Goal: Communication & Community: Answer question/provide support

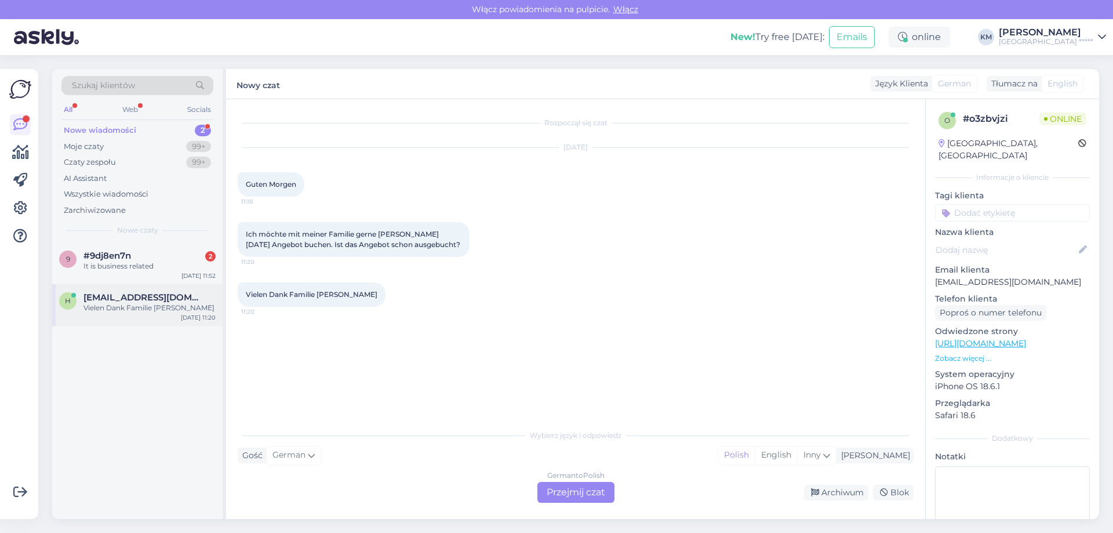
click at [158, 311] on div "Vielen Dank Familie [PERSON_NAME]" at bounding box center [149, 308] width 132 height 10
click at [134, 274] on div "9 #9dj8en7n 2 It is business related [DATE] 11:52" at bounding box center [137, 263] width 170 height 42
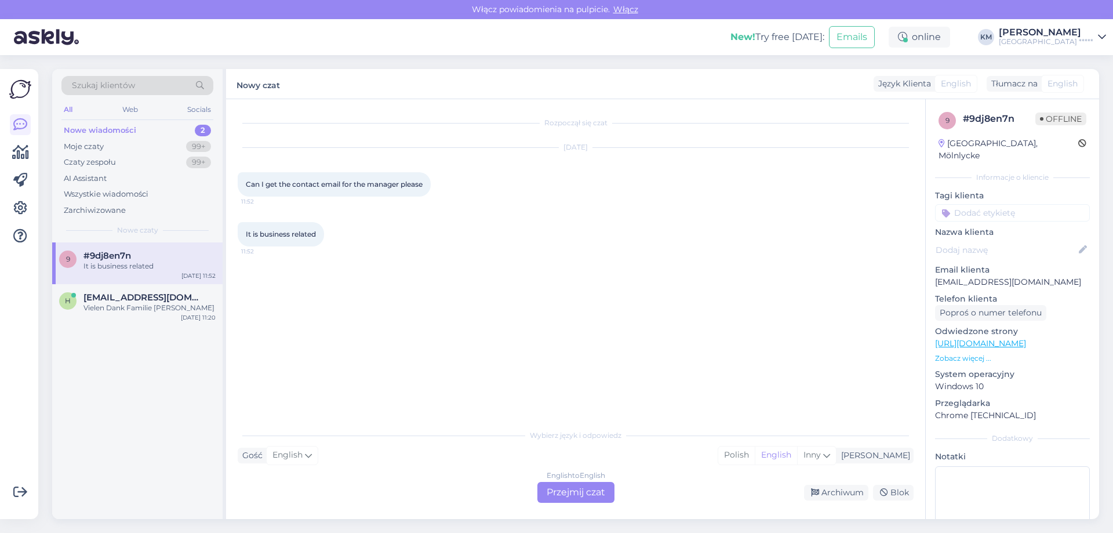
click at [552, 489] on div "English to English Przejmij czat" at bounding box center [575, 492] width 77 height 21
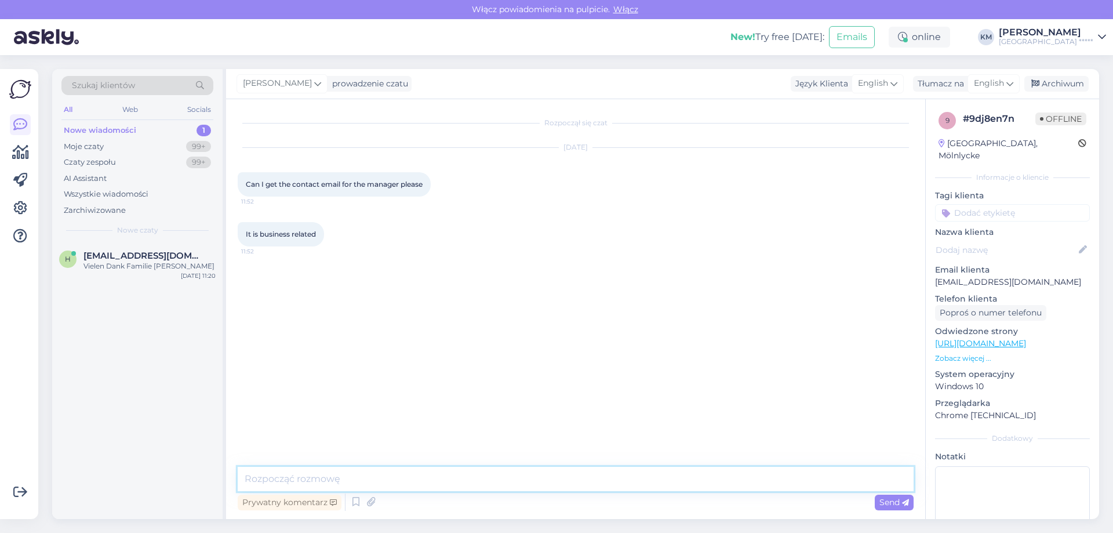
click at [472, 481] on textarea at bounding box center [576, 479] width 676 height 24
type textarea "H"
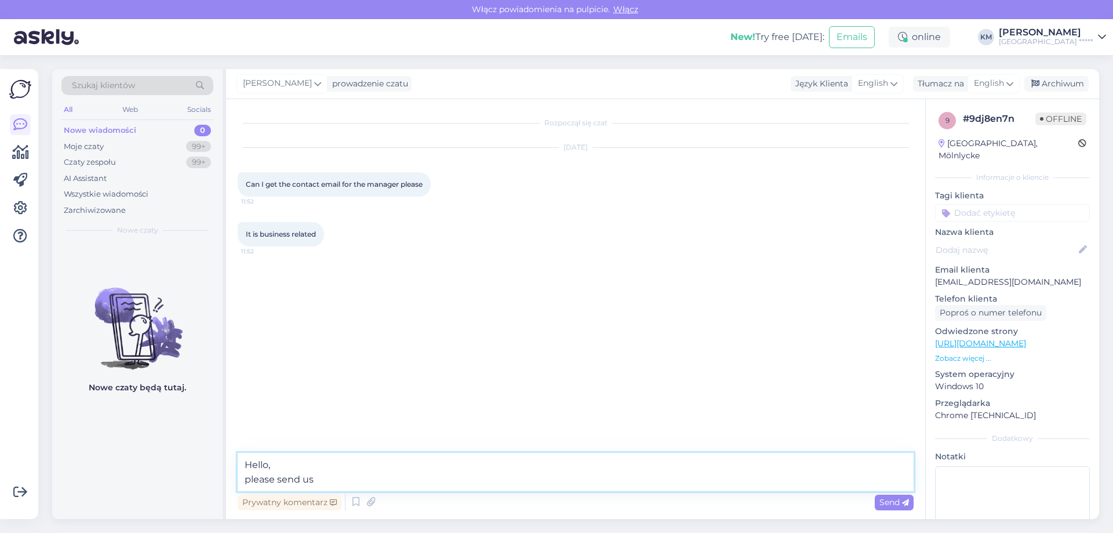
click at [385, 468] on textarea "Hello, please send us" at bounding box center [576, 472] width 676 height 38
click at [382, 477] on textarea "Hello, please send us" at bounding box center [576, 472] width 676 height 38
click at [391, 481] on textarea "Hello, please send us" at bounding box center [576, 472] width 676 height 38
drag, startPoint x: 438, startPoint y: 480, endPoint x: 196, endPoint y: 425, distance: 247.3
click at [196, 425] on div "Szukaj klientów All Web Socials Nowe wiadomości 0 Moje czaty 99+ Czaty zespołu …" at bounding box center [575, 294] width 1047 height 450
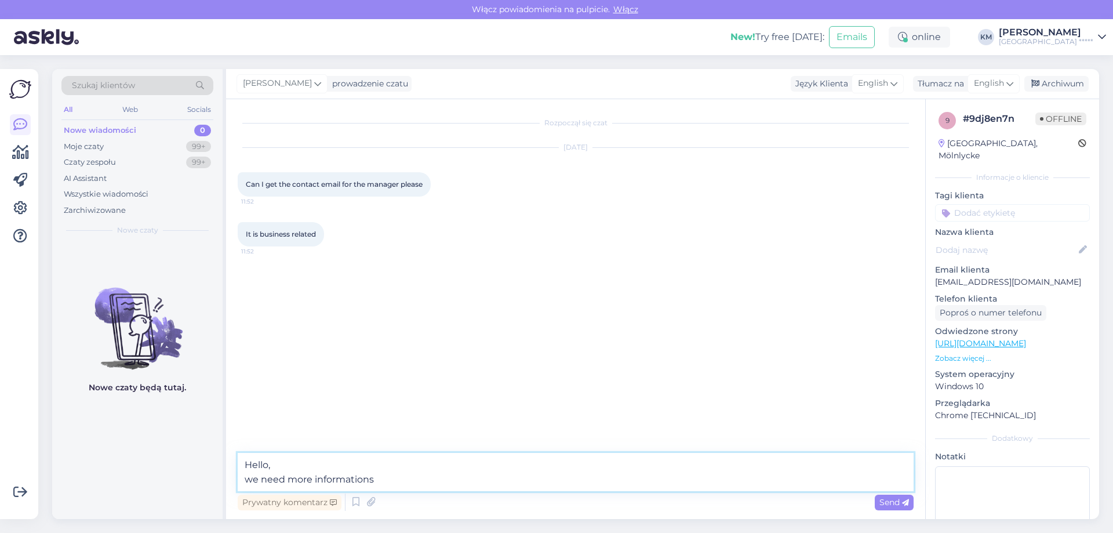
click at [252, 474] on textarea "Hello, we need more informations" at bounding box center [576, 472] width 676 height 38
click at [377, 482] on textarea "Hello, I need more informations" at bounding box center [576, 472] width 676 height 38
click at [469, 478] on textarea "Hello, I need more informations to direct you to" at bounding box center [576, 472] width 676 height 38
click at [579, 483] on textarea "Hello, I need more informations to direct you to the right person." at bounding box center [576, 472] width 676 height 38
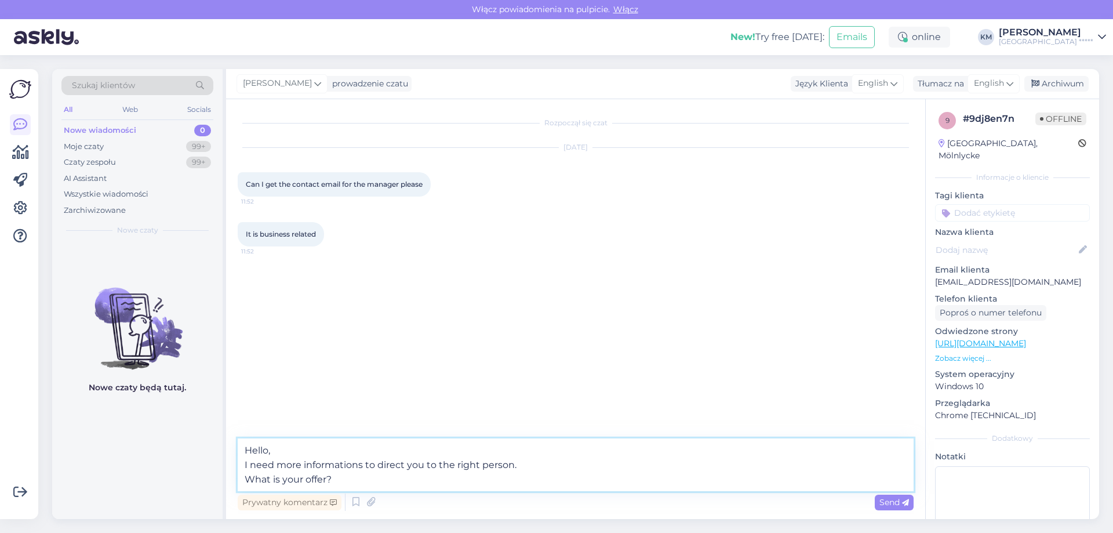
click at [413, 479] on textarea "Hello, I need more informations to direct you to the right person. What is your…" at bounding box center [576, 464] width 676 height 53
click at [284, 445] on textarea "Hello, I need more informations to direct you to the right person. What is your…" at bounding box center [576, 464] width 676 height 53
click at [362, 466] on textarea "Hello I need more informations to direct you to the right person. What is your …" at bounding box center [576, 464] width 676 height 53
type textarea "Hello I need more information to direct you to the right person. What is your o…"
click at [914, 496] on div "Rozpoczął się czat [DATE] Can I get the contact email for the manager please 11…" at bounding box center [575, 309] width 699 height 420
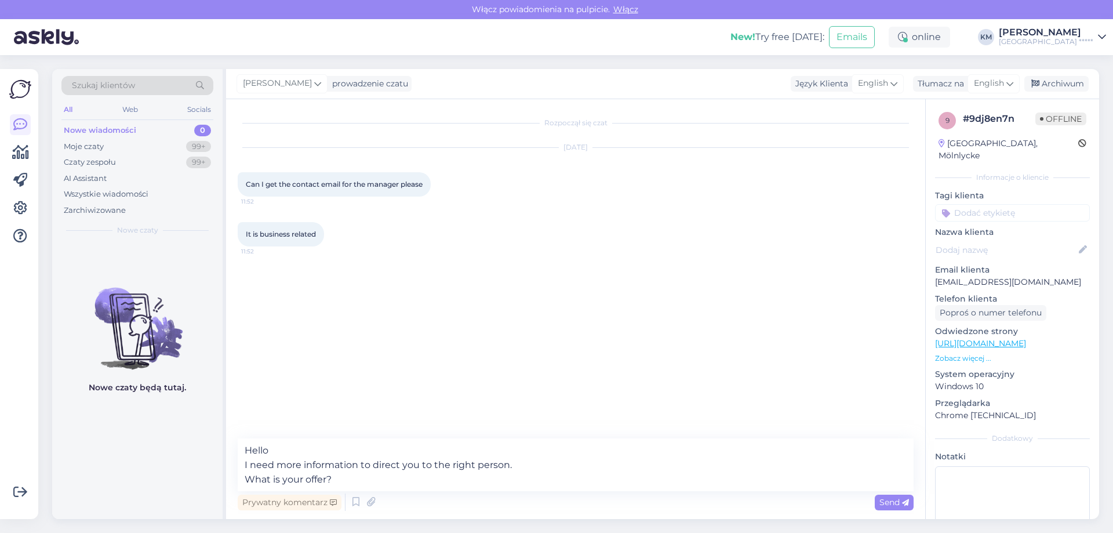
click at [905, 500] on icon at bounding box center [905, 502] width 7 height 7
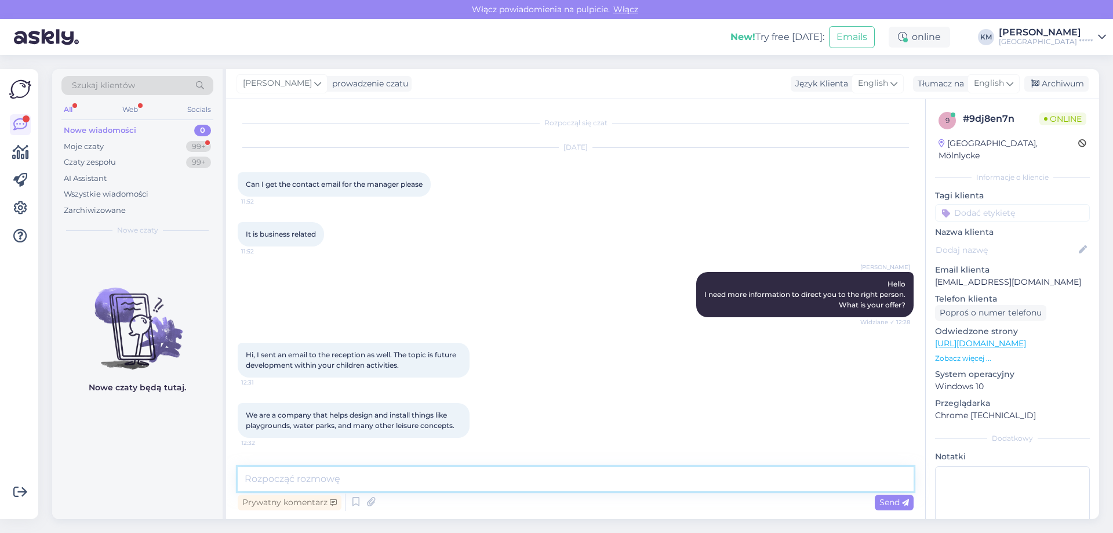
click at [492, 467] on textarea at bounding box center [576, 479] width 676 height 24
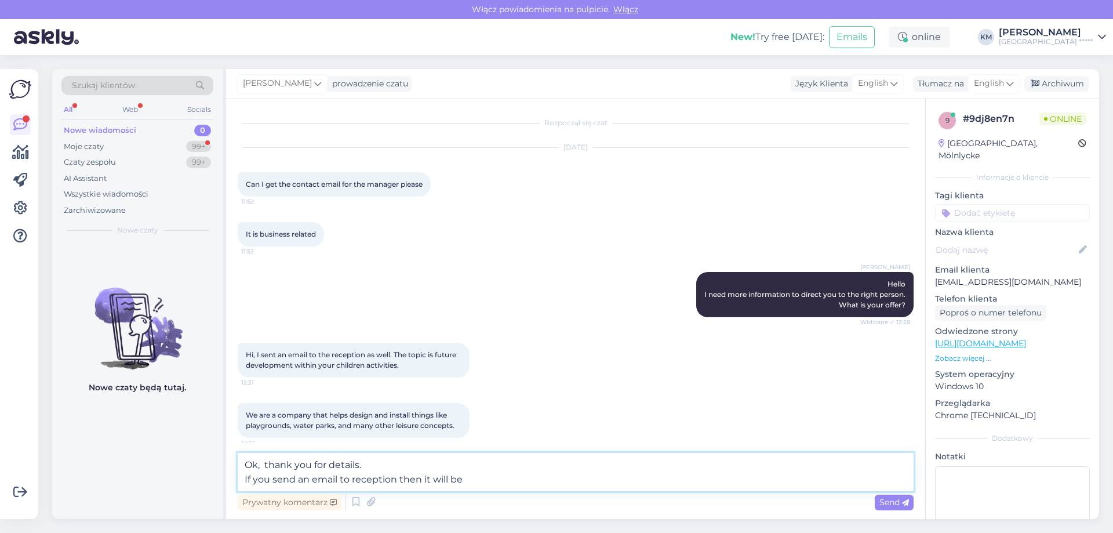
scroll to position [68, 0]
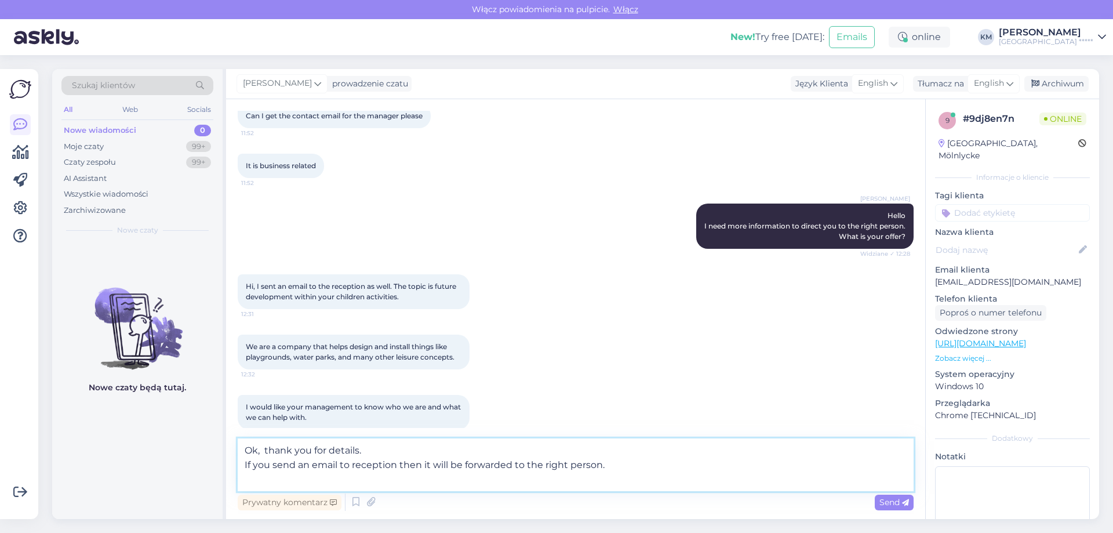
drag, startPoint x: 308, startPoint y: 477, endPoint x: 337, endPoint y: 442, distance: 45.3
click at [227, 465] on div "Rozpoczął się czat [DATE] Can I get the contact email for the manager please 11…" at bounding box center [575, 309] width 699 height 420
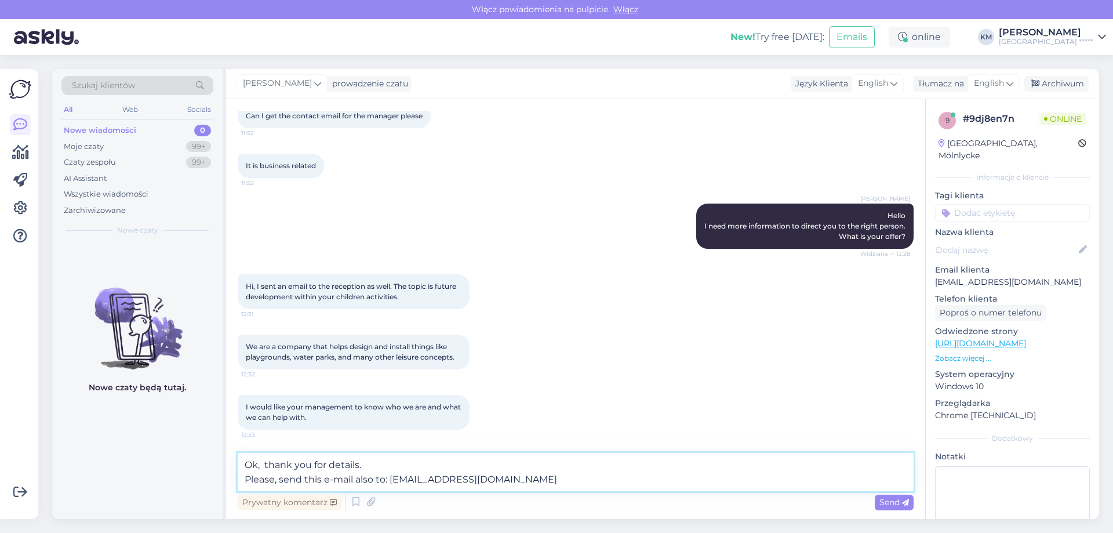
click at [351, 463] on textarea "Ok, thank you for details. Please, send this e-mail also to: [EMAIL_ADDRESS][DO…" at bounding box center [576, 472] width 676 height 38
click at [541, 479] on textarea "Ok, thank you for details. Please, send this e-mail also to: [EMAIL_ADDRESS][DO…" at bounding box center [576, 472] width 676 height 38
click at [343, 464] on textarea "Ok, thank you for details. Please, send this e-mail also to: [EMAIL_ADDRESS][DO…" at bounding box center [576, 472] width 676 height 38
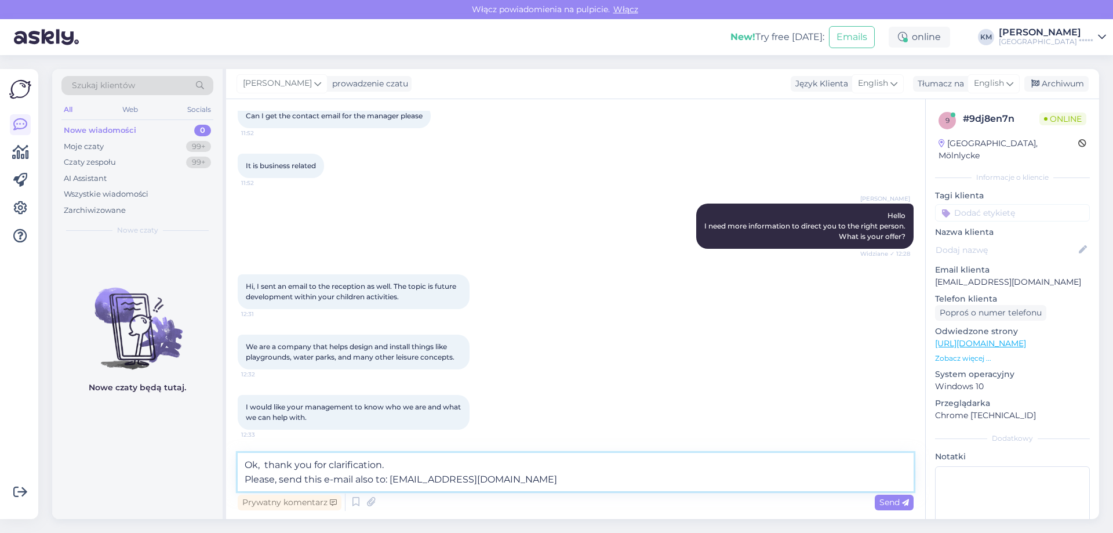
click at [549, 486] on textarea "Ok, thank you for clarification. Please, send this e-mail also to: [EMAIL_ADDRE…" at bounding box center [576, 472] width 676 height 38
click at [568, 483] on textarea "Ok, thank you for clarification. Please, send this e-mail also to: [EMAIL_ADDRE…" at bounding box center [576, 472] width 676 height 38
click at [529, 481] on textarea "Ok, thank you for clarification. Please, send this e-mail also to: [EMAIL_ADDRE…" at bounding box center [576, 472] width 676 height 38
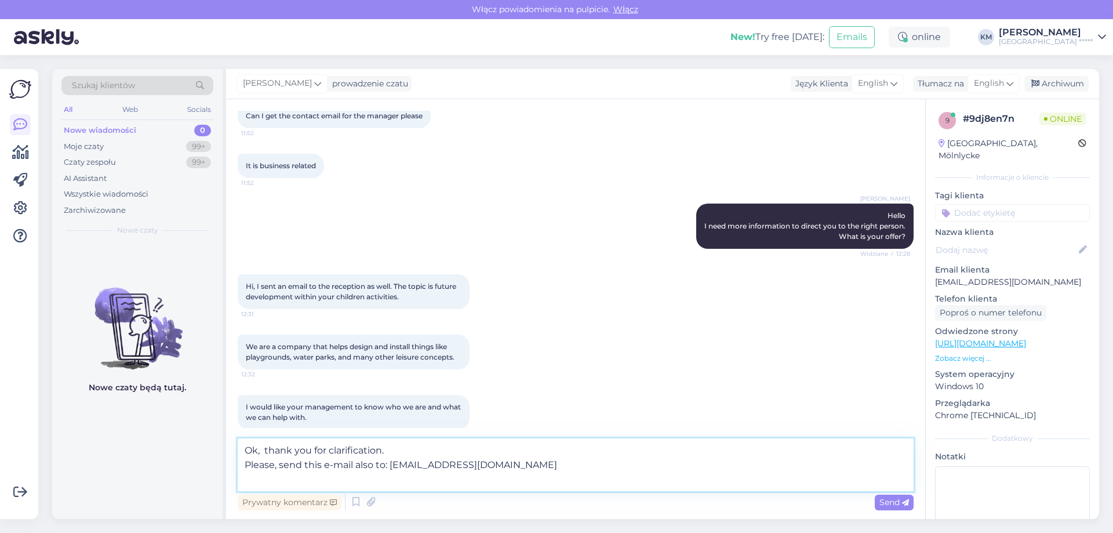
paste textarea "If we are interested in your offer, we will get back to you with information"
click at [567, 468] on textarea "Ok, thank you for clarification. Please, send this e-mail also to: [EMAIL_ADDRE…" at bounding box center [576, 464] width 676 height 53
drag, startPoint x: 614, startPoint y: 486, endPoint x: 160, endPoint y: 417, distance: 459.1
click at [160, 417] on div "Szukaj klientów All Web Socials Nowe wiadomości 0 Moje czaty 99+ Czaty zespołu …" at bounding box center [575, 294] width 1047 height 450
type textarea "Ok, thank you for clarification. Please, send this e-mail also to: [EMAIL_ADDRE…"
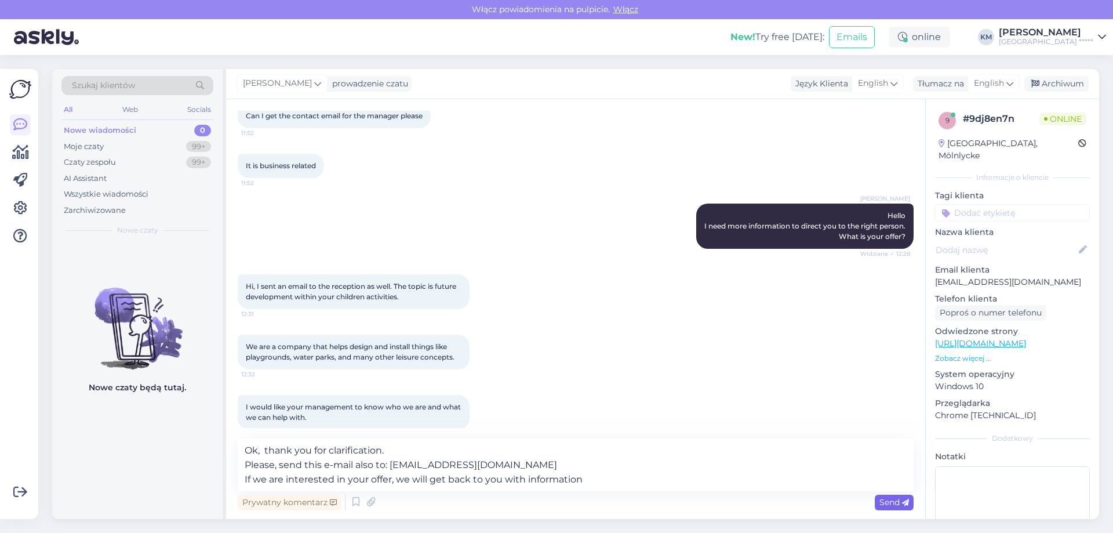
click at [887, 501] on span "Send" at bounding box center [894, 502] width 30 height 10
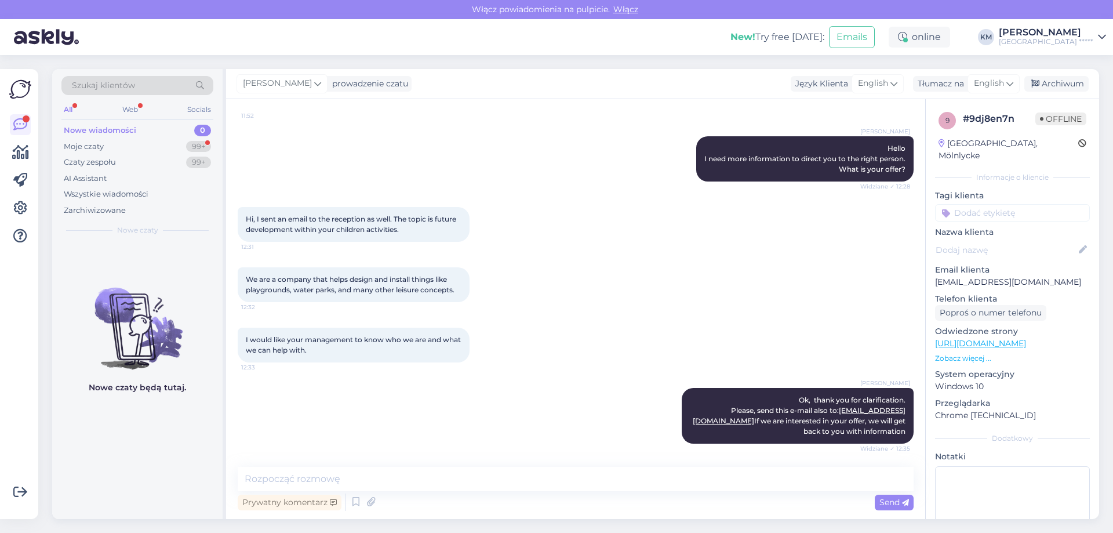
scroll to position [185, 0]
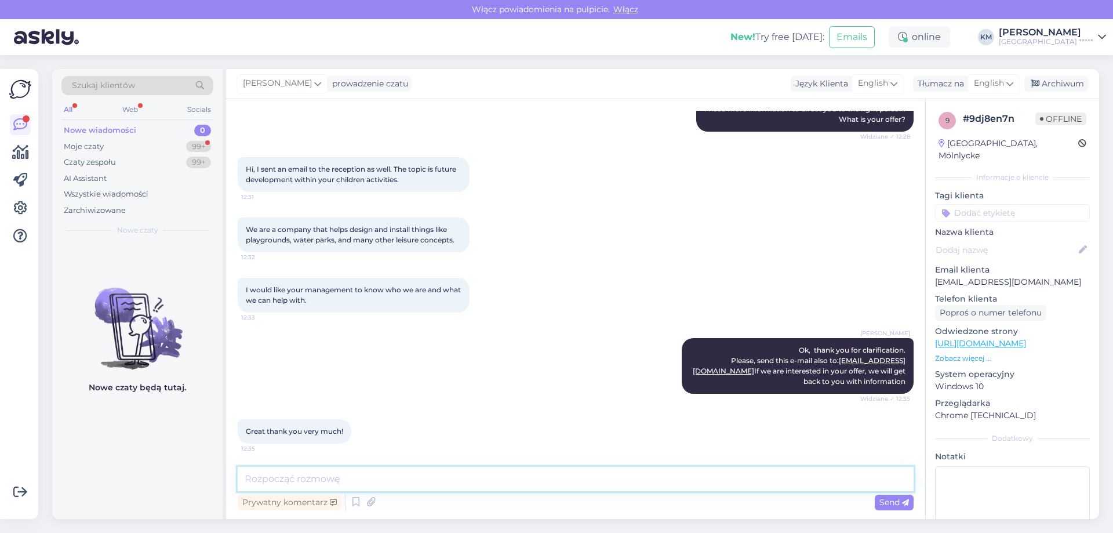
click at [356, 472] on textarea at bounding box center [576, 479] width 676 height 24
click at [405, 464] on div "Rozpoczął się czat [DATE] Can I get the contact email for the manager please 11…" at bounding box center [575, 309] width 699 height 420
click at [407, 470] on textarea at bounding box center [576, 479] width 676 height 24
type textarea "No problem. Have a nice day!"
